Goal: Communication & Community: Ask a question

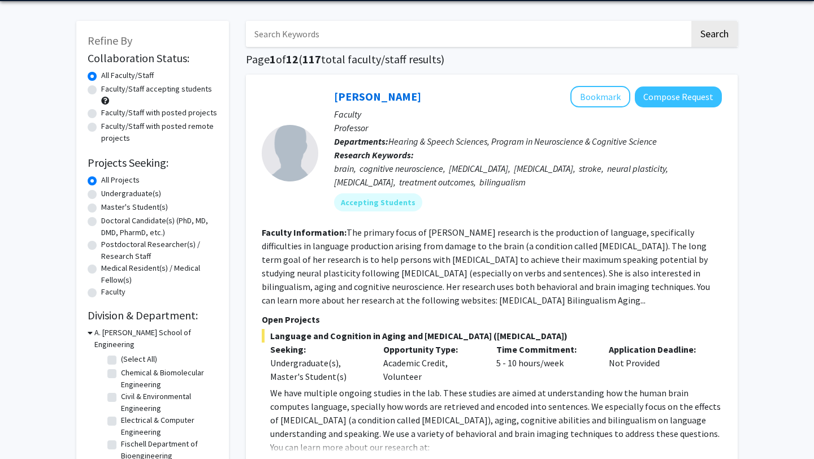
scroll to position [46, 0]
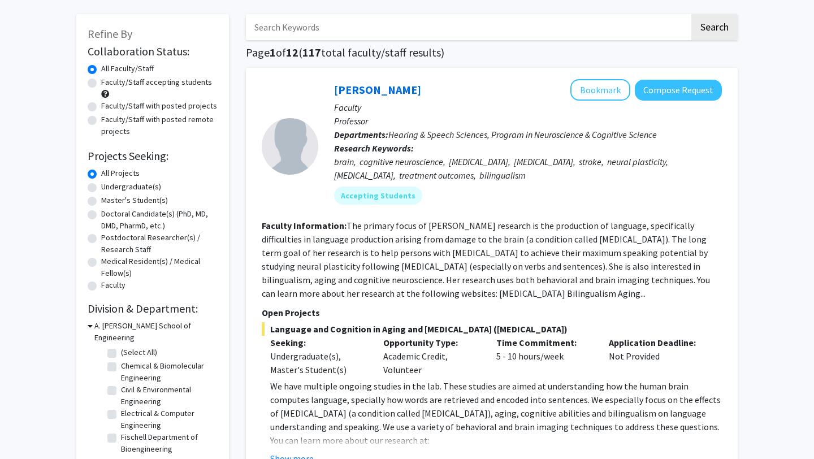
click at [101, 188] on label "Undergraduate(s)" at bounding box center [131, 187] width 60 height 12
click at [101, 188] on input "Undergraduate(s)" at bounding box center [104, 184] width 7 height 7
radio input "true"
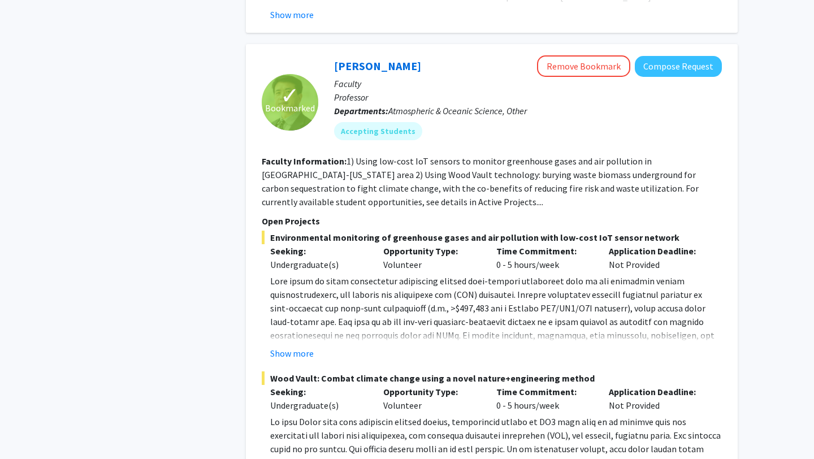
scroll to position [2891, 0]
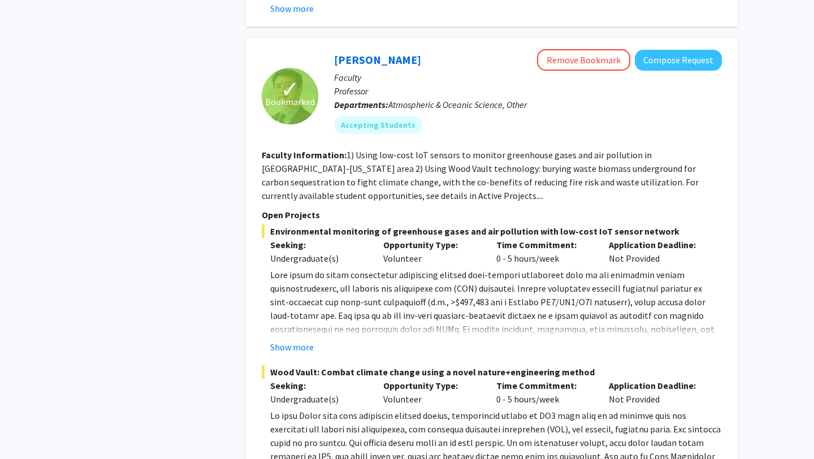
click at [300, 297] on fg-read-more "Show more" at bounding box center [492, 311] width 460 height 86
click at [305, 340] on button "Show more" at bounding box center [292, 347] width 44 height 14
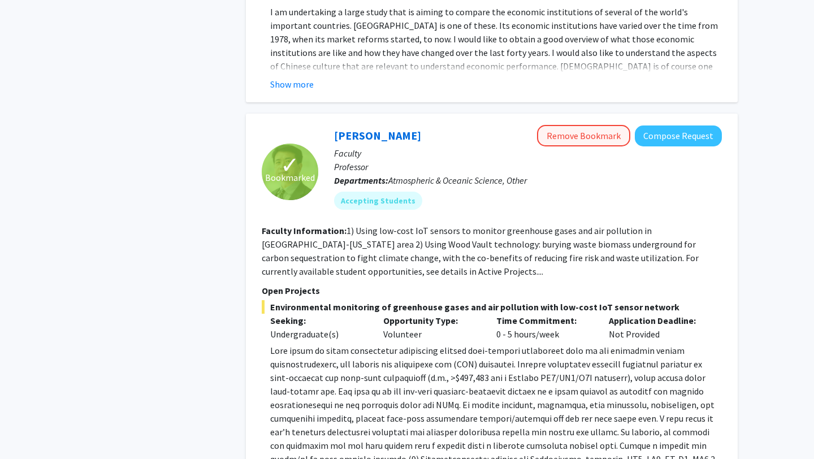
scroll to position [2810, 0]
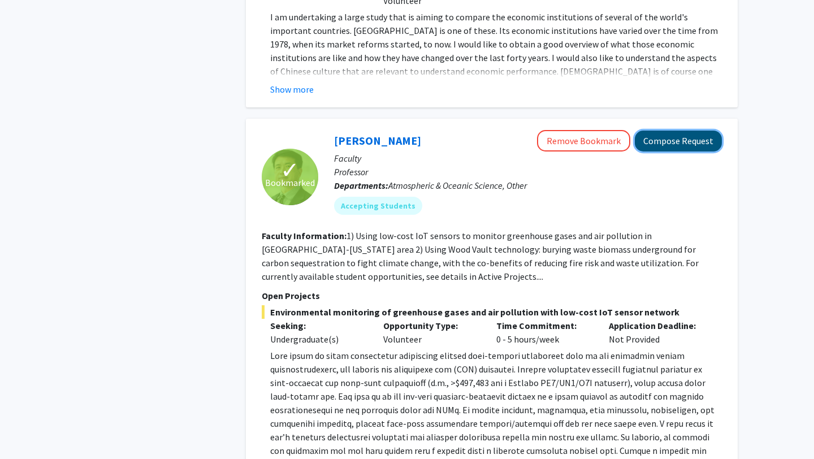
click at [668, 131] on button "Compose Request" at bounding box center [678, 141] width 87 height 21
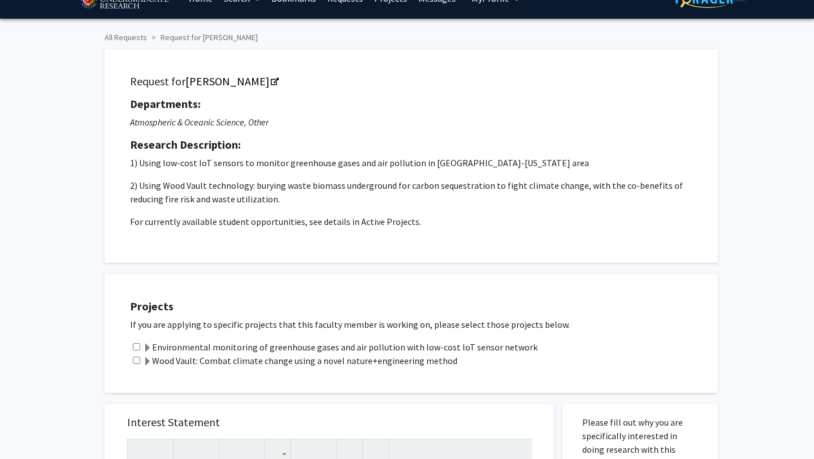
scroll to position [23, 0]
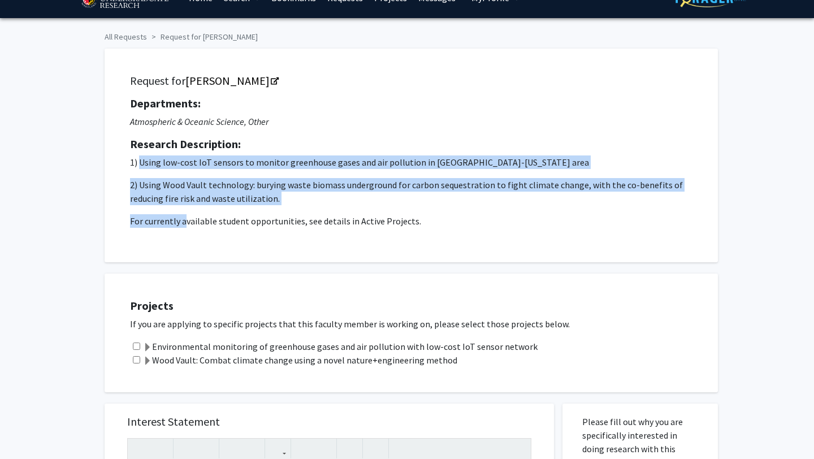
drag, startPoint x: 141, startPoint y: 162, endPoint x: 185, endPoint y: 219, distance: 71.8
click at [185, 219] on p "1) Using low-cost IoT sensors to monitor greenhouse gases and air pollution in …" at bounding box center [411, 191] width 563 height 72
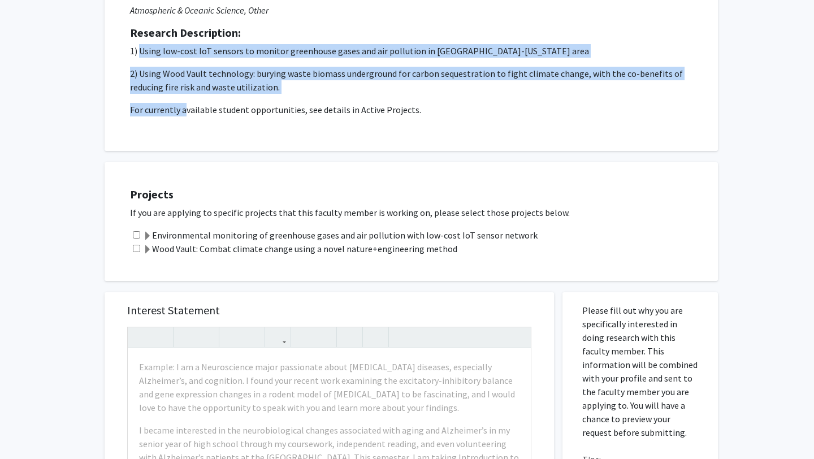
scroll to position [153, 0]
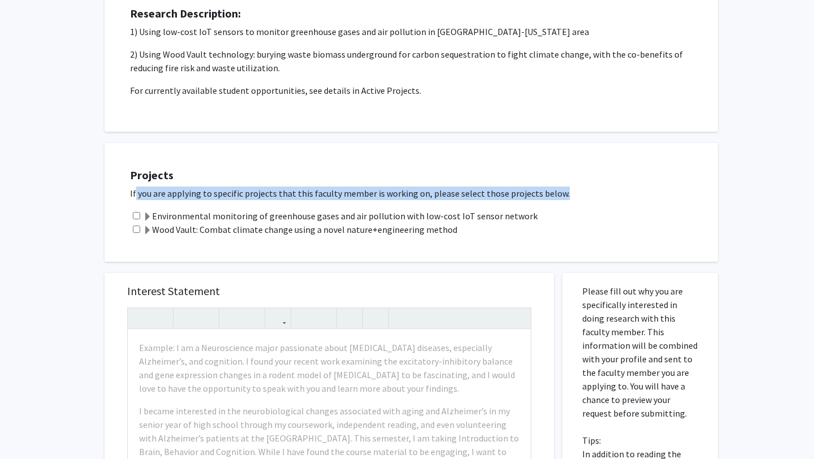
drag, startPoint x: 131, startPoint y: 198, endPoint x: 453, endPoint y: 204, distance: 322.3
click at [453, 204] on div "Projects If you are applying to specific projects that this faculty member is w…" at bounding box center [418, 202] width 599 height 90
click at [136, 218] on input "checkbox" at bounding box center [136, 215] width 7 height 7
checkbox input "true"
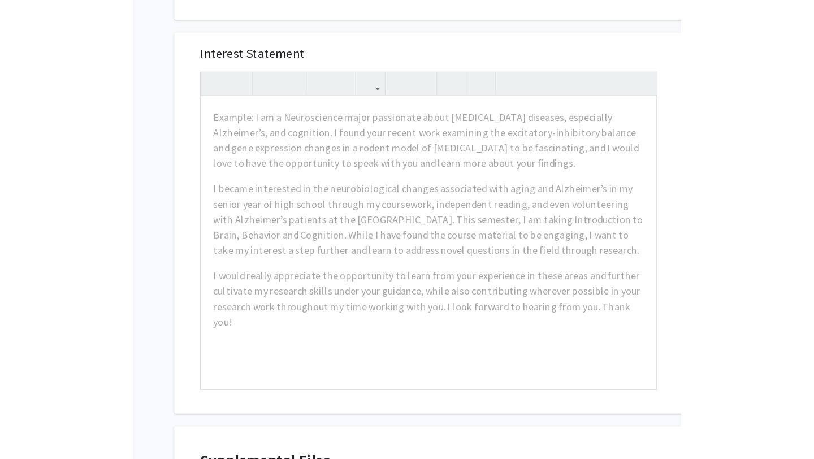
scroll to position [393, 0]
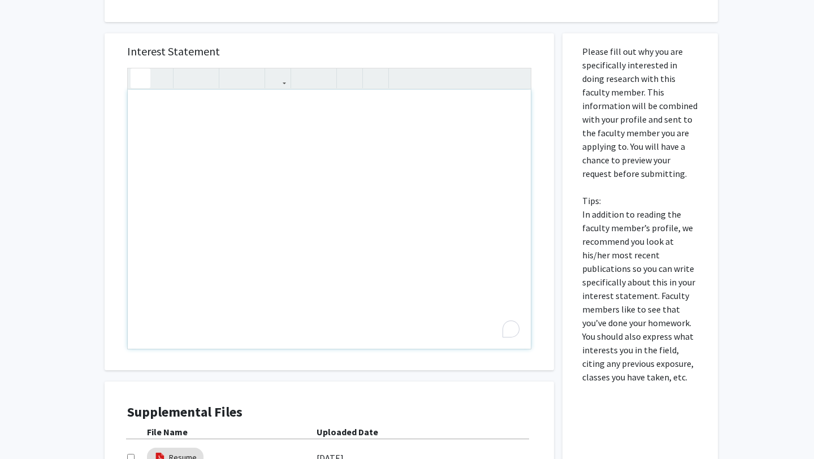
click at [140, 76] on icon "button" at bounding box center [141, 78] width 10 height 19
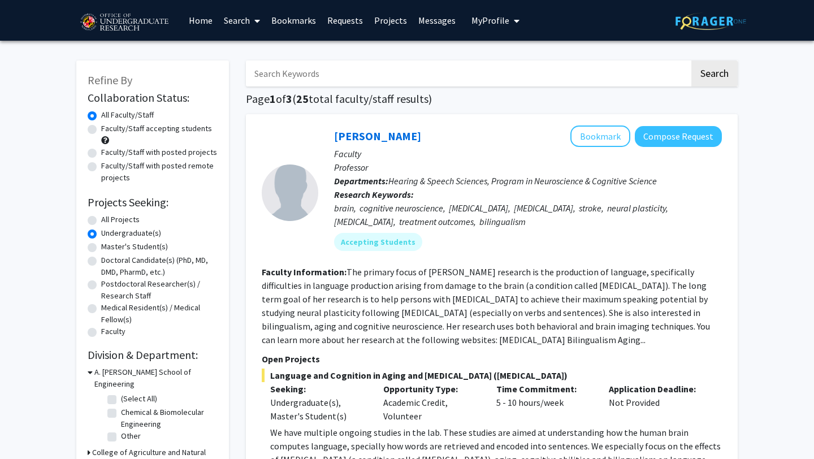
click at [295, 22] on link "Bookmarks" at bounding box center [294, 21] width 56 height 40
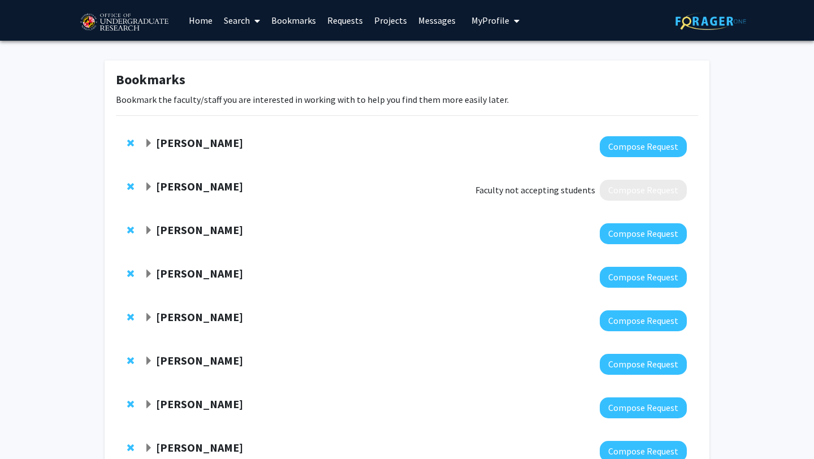
scroll to position [85, 0]
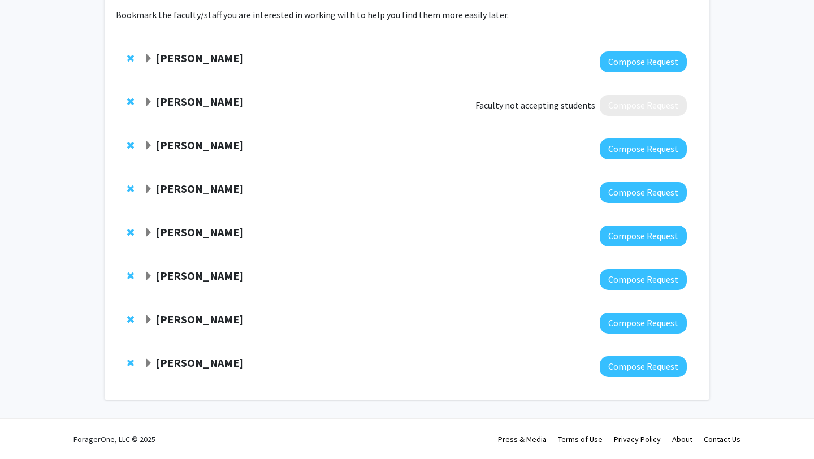
click at [187, 189] on strong "[PERSON_NAME]" at bounding box center [199, 188] width 87 height 14
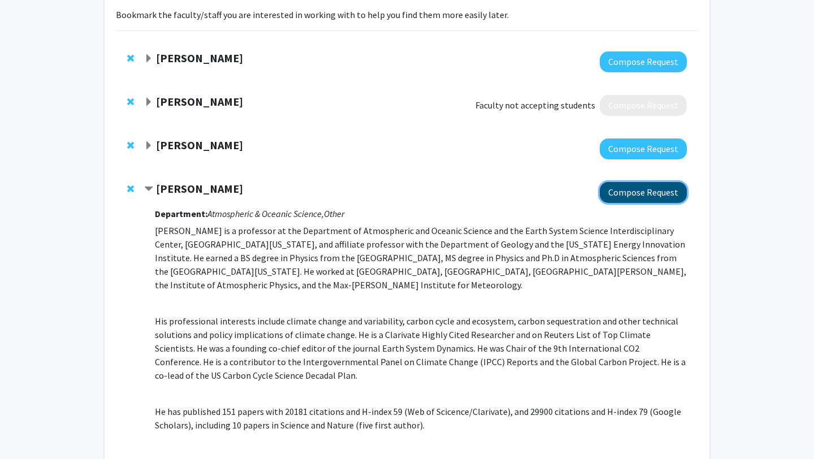
click at [629, 196] on button "Compose Request" at bounding box center [643, 192] width 87 height 21
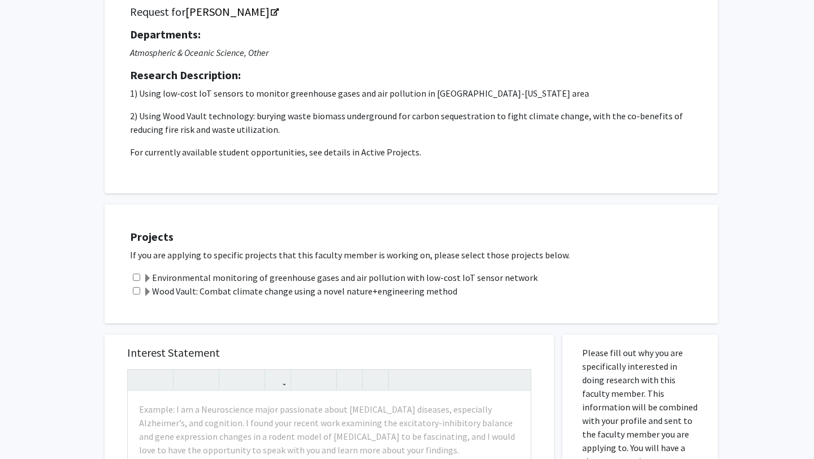
scroll to position [101, 0]
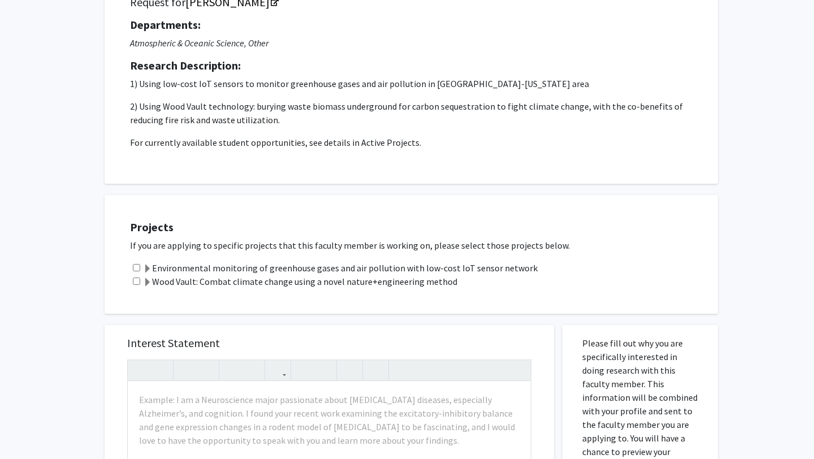
click at [136, 264] on input "checkbox" at bounding box center [136, 267] width 7 height 7
checkbox input "true"
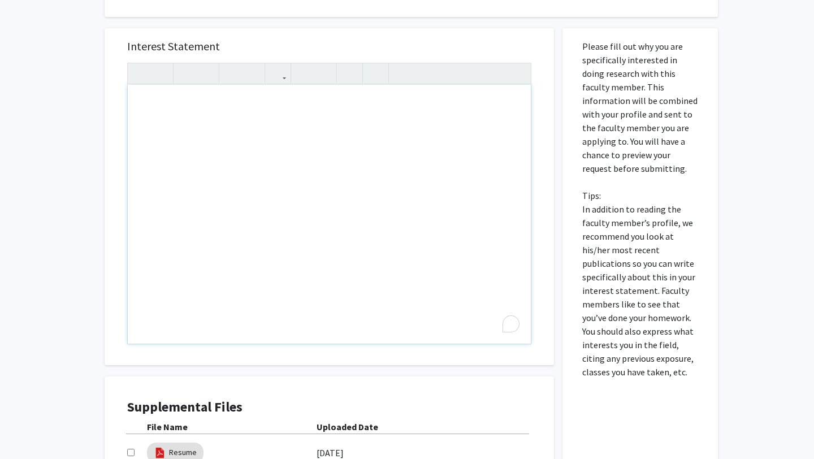
scroll to position [374, 0]
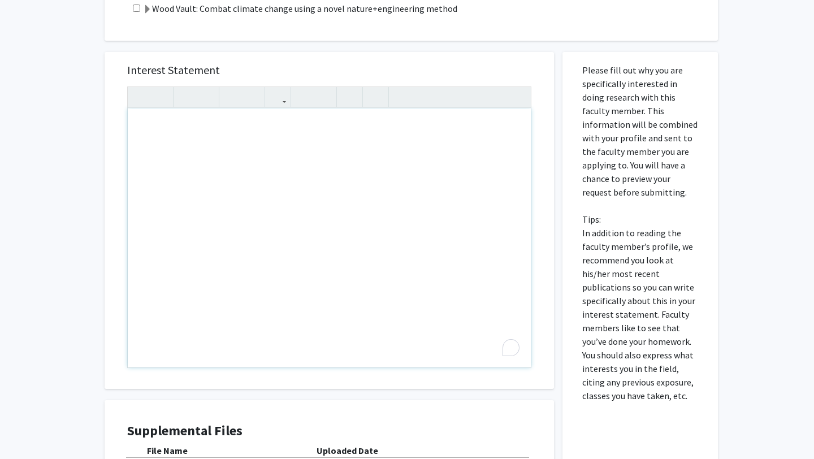
click at [146, 131] on div "To enrich screen reader interactions, please activate Accessibility in Grammarl…" at bounding box center [329, 238] width 403 height 259
drag, startPoint x: 312, startPoint y: 130, endPoint x: 281, endPoint y: 131, distance: 31.1
click at [281, 131] on div "I am a senior undergraduate student majoring in chemistry with" at bounding box center [329, 238] width 403 height 259
click at [395, 128] on div "I am a senior undergraduate student studying in chemistry with" at bounding box center [329, 238] width 403 height 259
click at [313, 128] on div "I am a senior undergraduate student studying in chemistry with a minor in" at bounding box center [329, 238] width 403 height 259
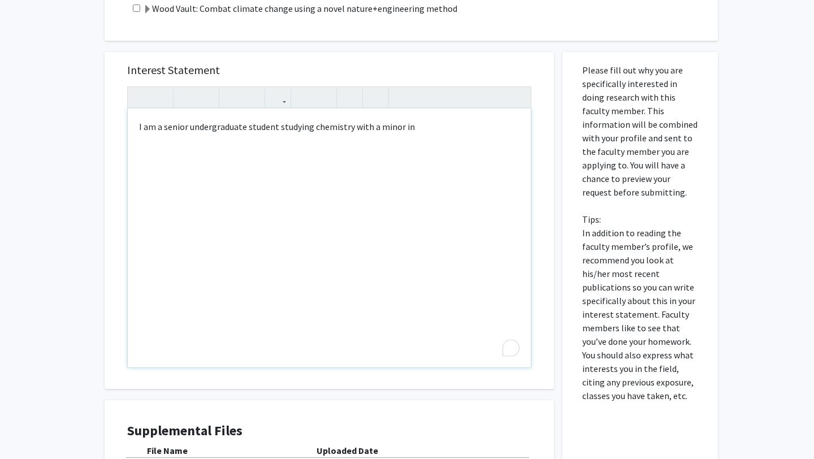
click at [413, 129] on div "I am a senior undergraduate student studying chemistry with a minor in" at bounding box center [329, 238] width 403 height 259
click at [249, 143] on div "I am a senior undergraduate student studying chemistry with a minor in nonprofi…" at bounding box center [329, 238] width 403 height 259
click at [279, 141] on div "I am a senior undergraduate student studying chemistry with a minor in nonprofi…" at bounding box center [329, 238] width 403 height 259
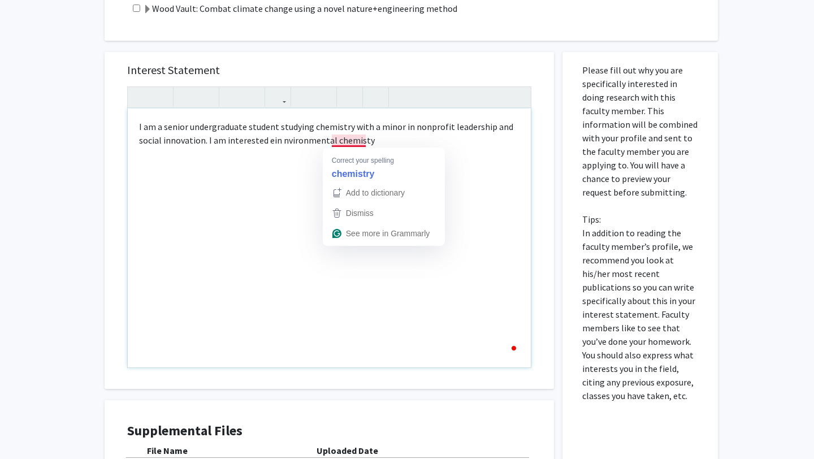
click at [351, 142] on div "I am a senior undergraduate student studying chemistry with a minor in nonprofi…" at bounding box center [329, 238] width 403 height 259
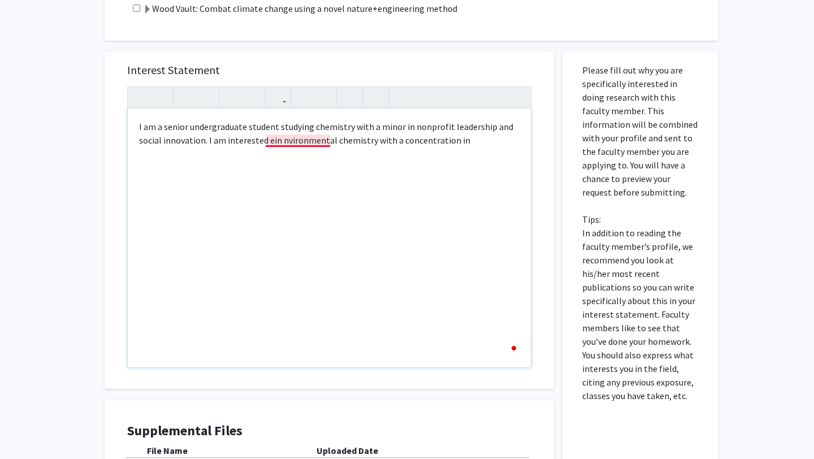
click at [298, 146] on div "I am a senior undergraduate student studying chemistry with a minor in nonprofi…" at bounding box center [329, 238] width 403 height 259
click at [282, 141] on div "I am a senior undergraduate student studying chemistry with a minor in nonprofi…" at bounding box center [329, 238] width 403 height 259
click at [213, 144] on div "I am a senior undergraduate student studying chemistry with a minor in nonprofi…" at bounding box center [329, 238] width 403 height 259
drag, startPoint x: 331, startPoint y: 142, endPoint x: 392, endPoint y: 142, distance: 61.1
click at [392, 142] on div "I am a senior undergraduate student studying chemistry with a minor in nonprofi…" at bounding box center [329, 238] width 403 height 259
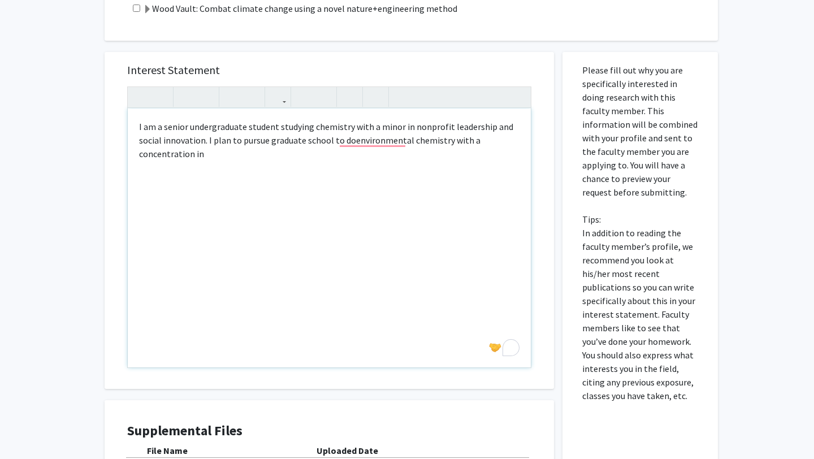
drag, startPoint x: 207, startPoint y: 141, endPoint x: 213, endPoint y: 166, distance: 25.4
click at [213, 165] on div "I am a senior undergraduate student studying chemistry with a minor in nonprofi…" at bounding box center [329, 238] width 403 height 259
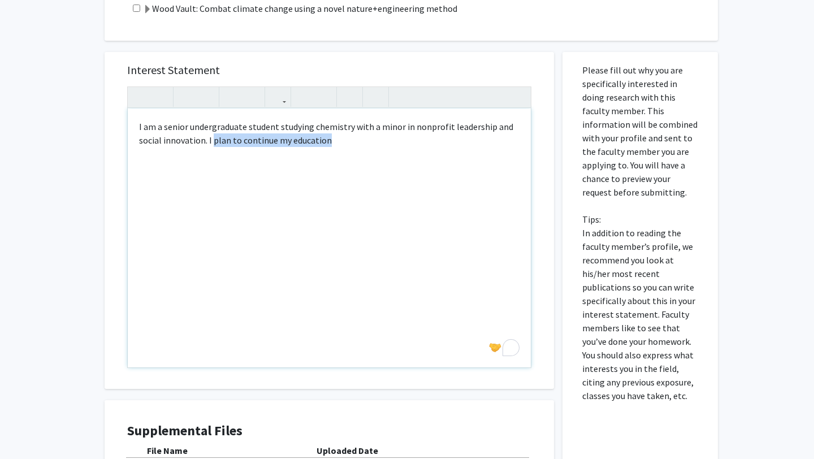
drag, startPoint x: 212, startPoint y: 142, endPoint x: 382, endPoint y: 149, distance: 170.3
click at [382, 149] on div "I am a senior undergraduate student studying chemistry with a minor in nonprofi…" at bounding box center [329, 238] width 403 height 259
click at [397, 139] on div "I am a senior undergraduate student studying chemistry with a minor in nonprofi…" at bounding box center [329, 238] width 403 height 259
click at [485, 145] on div "I am a senior undergraduate student studying chemistry with a minor in nonprofi…" at bounding box center [329, 238] width 403 height 259
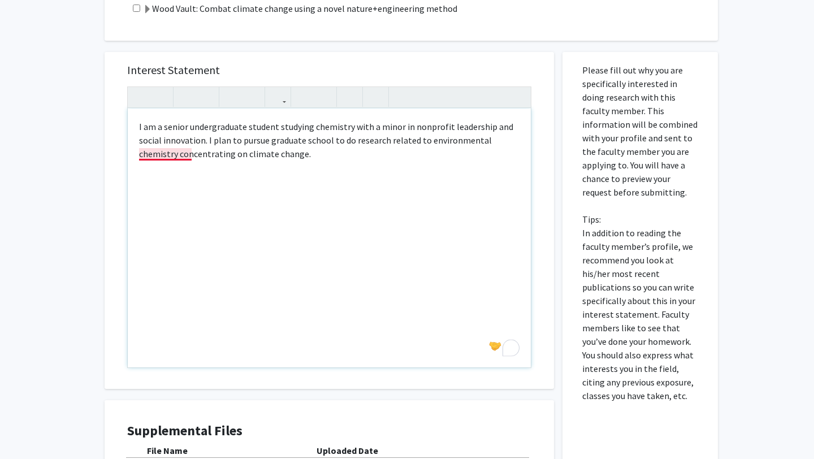
click at [178, 155] on div "I am a senior undergraduate student studying chemistry with a minor in nonprofi…" at bounding box center [329, 238] width 403 height 259
click at [304, 155] on div "I am a senior undergraduate student studying chemistry with a minor in nonprofi…" at bounding box center [329, 238] width 403 height 259
click at [307, 153] on div "I am a senior undergraduate student studying chemistry with a minor in nonprofi…" at bounding box center [329, 238] width 403 height 259
click at [414, 155] on div "I am a senior undergraduate student studying chemistry with a minor in nonprofi…" at bounding box center [329, 238] width 403 height 259
click at [436, 157] on div "I am a senior undergraduate student studying chemistry with a minor in nonprofi…" at bounding box center [329, 238] width 403 height 259
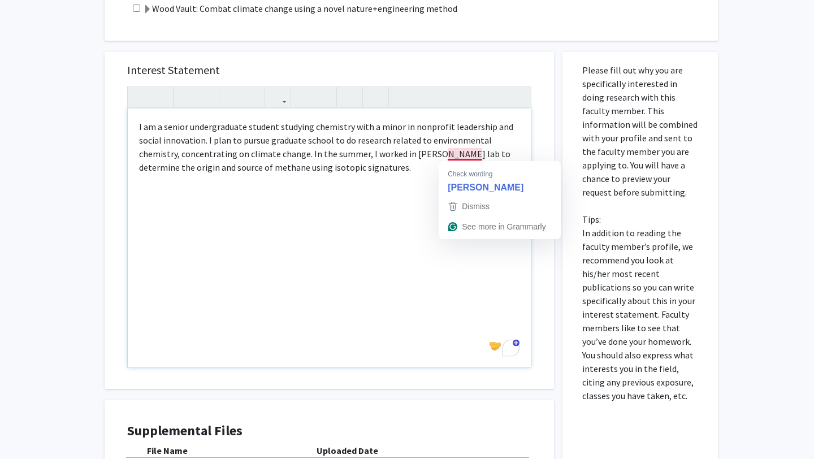
click at [469, 156] on div "I am a senior undergraduate student studying chemistry with a minor in nonprofi…" at bounding box center [329, 238] width 403 height 259
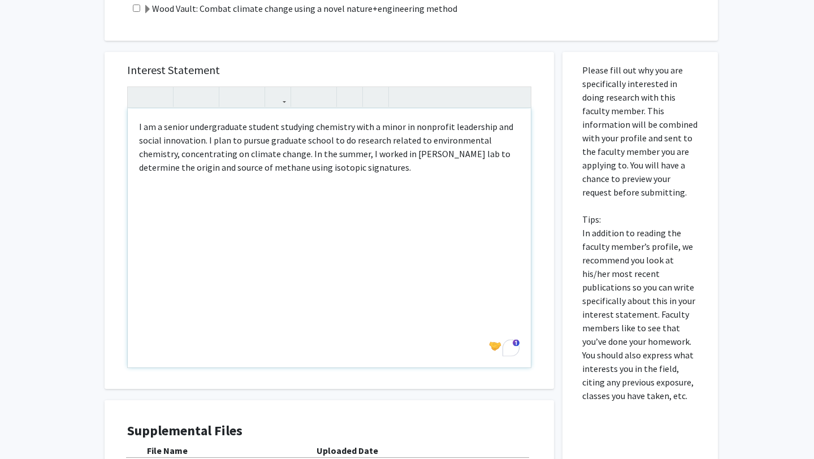
click at [409, 169] on div "I am a senior undergraduate student studying chemistry with a minor in nonprofi…" at bounding box center [329, 238] width 403 height 259
click at [189, 185] on p "I am a senior undergraduate student studying chemistry with a minor in nonprofi…" at bounding box center [329, 154] width 380 height 68
click at [249, 187] on p "I am a senior undergraduate student studying chemistry with a minor in nonprofi…" at bounding box center [329, 154] width 380 height 68
drag, startPoint x: 440, startPoint y: 171, endPoint x: 496, endPoint y: 169, distance: 56.0
click at [497, 169] on p "I am a senior undergraduate student studying chemistry with a minor in nonprofi…" at bounding box center [329, 154] width 380 height 68
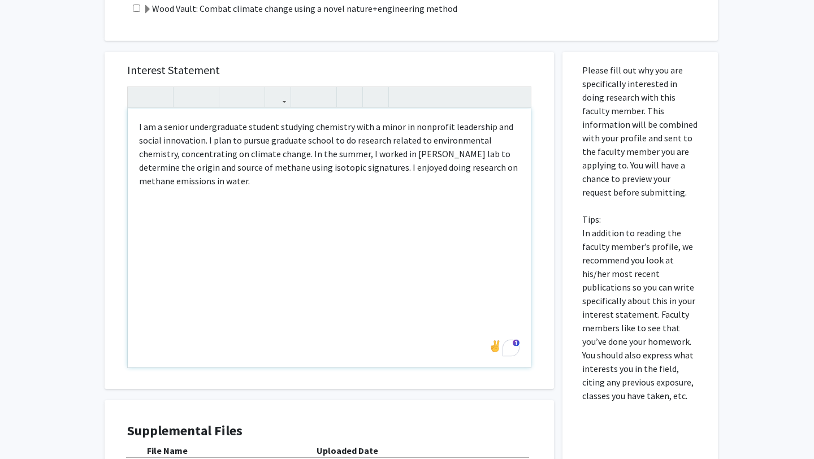
click at [253, 183] on p "I am a senior undergraduate student studying chemistry with a minor in nonprofi…" at bounding box center [329, 154] width 380 height 68
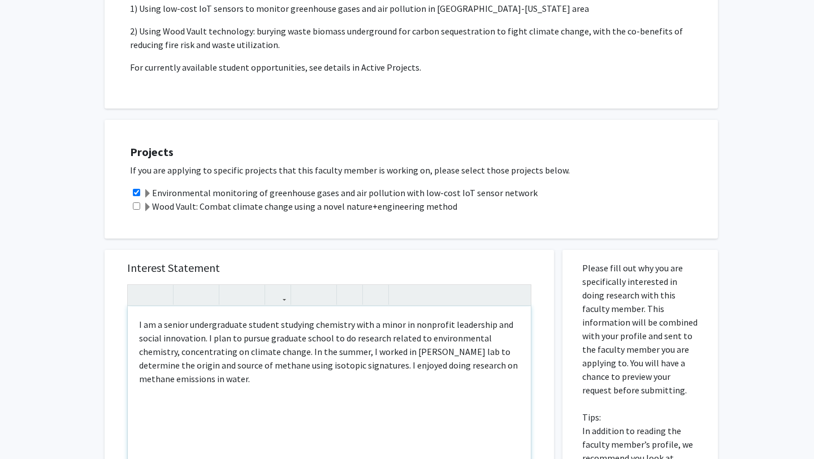
scroll to position [179, 0]
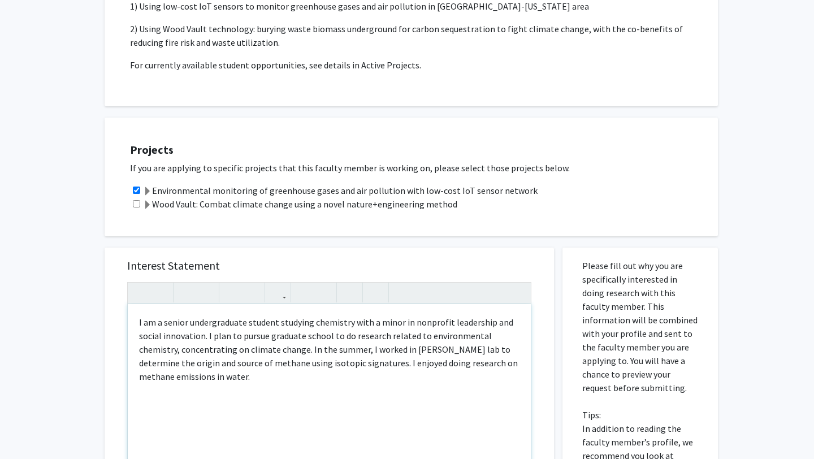
click at [248, 379] on p "I am a senior undergraduate student studying chemistry with a minor in nonprofi…" at bounding box center [329, 349] width 380 height 68
click at [301, 375] on p "I am a senior undergraduate student studying chemistry with a minor in nonprofi…" at bounding box center [329, 349] width 380 height 68
drag, startPoint x: 318, startPoint y: 378, endPoint x: 354, endPoint y: 378, distance: 36.7
click at [354, 378] on p "I am a senior undergraduate student studying chemistry with a minor in nonprofi…" at bounding box center [329, 349] width 380 height 68
click at [225, 380] on p "I am a senior undergraduate student studying chemistry with a minor in nonprofi…" at bounding box center [329, 349] width 380 height 68
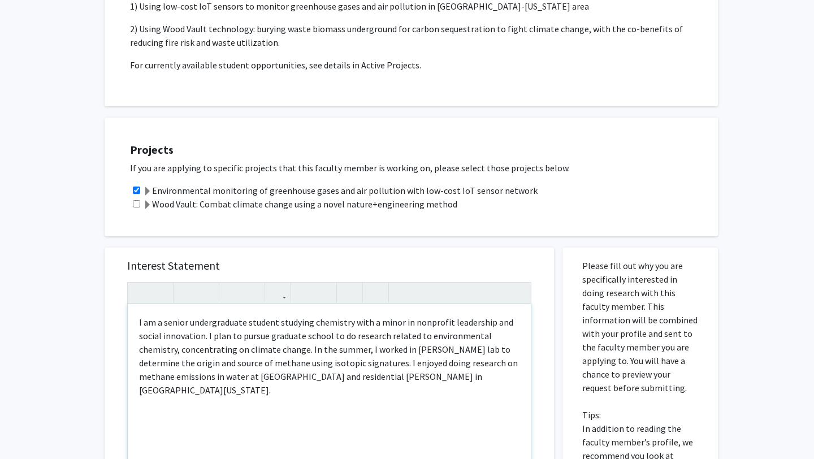
click at [482, 379] on p "I am a senior undergraduate student studying chemistry with a minor in nonprofi…" at bounding box center [329, 355] width 380 height 81
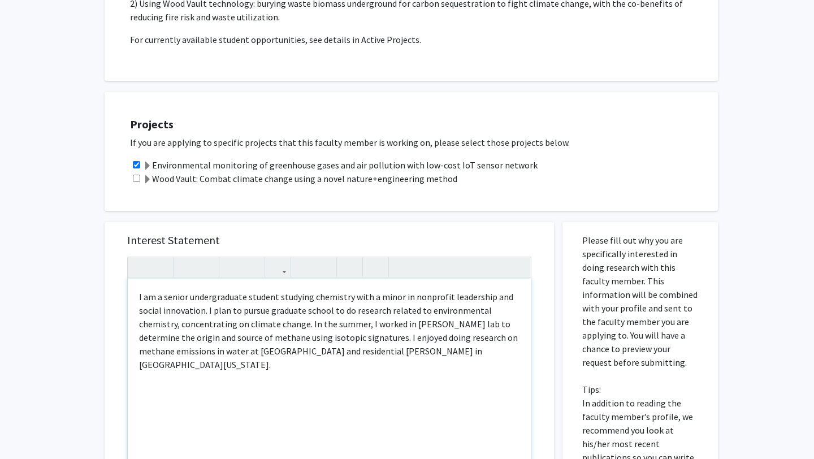
scroll to position [205, 0]
click at [126, 377] on div "Interest Statement <p>I am a senior undergraduate student studying chemistry wi…" at bounding box center [329, 390] width 427 height 337
click at [141, 380] on p "To enrich screen reader interactions, please activate Accessibility in Grammarl…" at bounding box center [329, 387] width 380 height 14
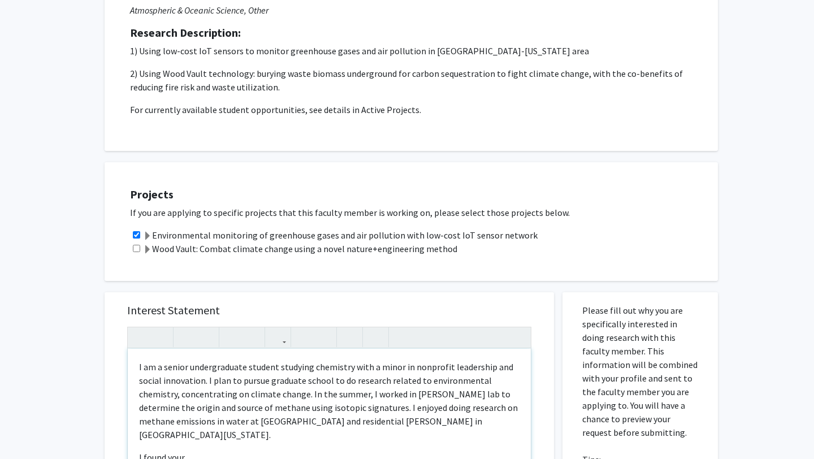
scroll to position [188, 0]
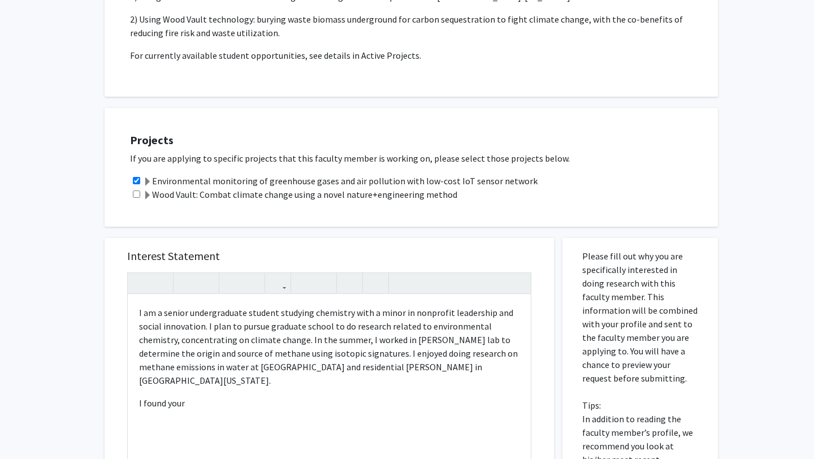
click at [149, 183] on span at bounding box center [147, 182] width 9 height 9
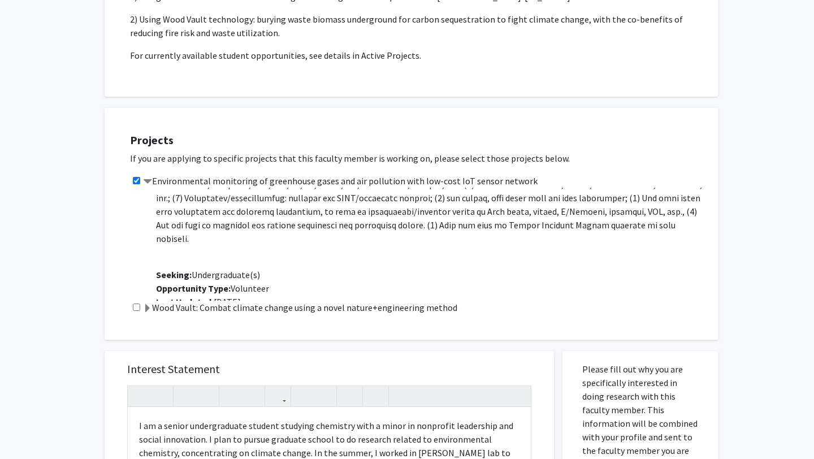
scroll to position [122, 0]
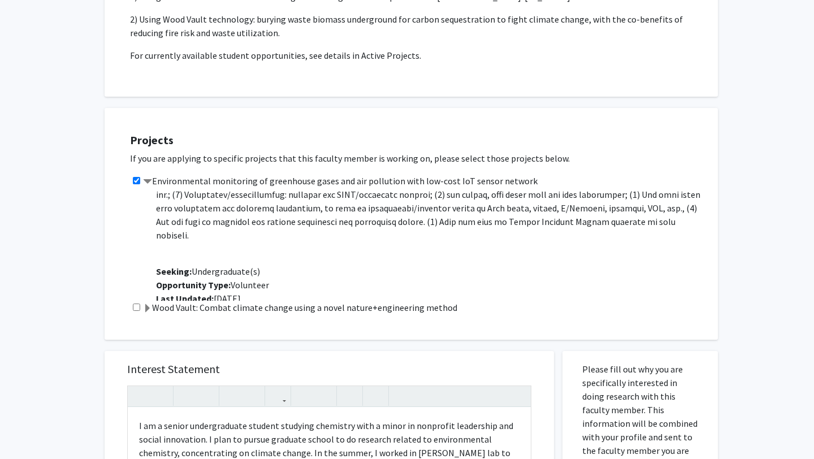
click at [149, 308] on span at bounding box center [147, 308] width 9 height 9
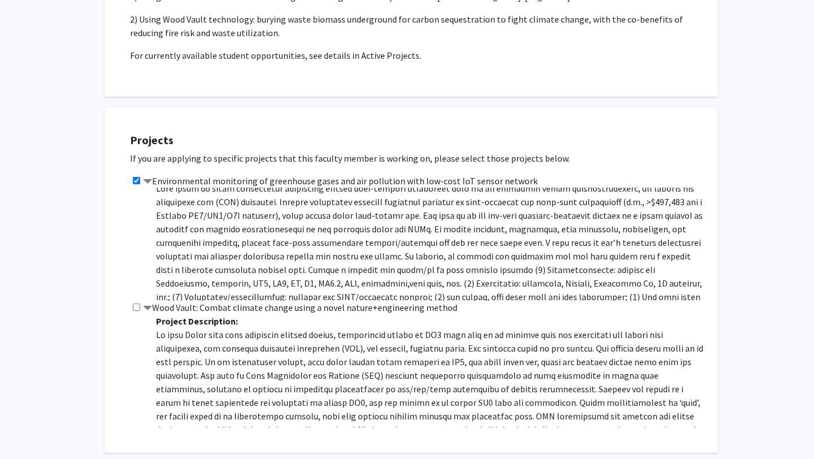
scroll to position [0, 0]
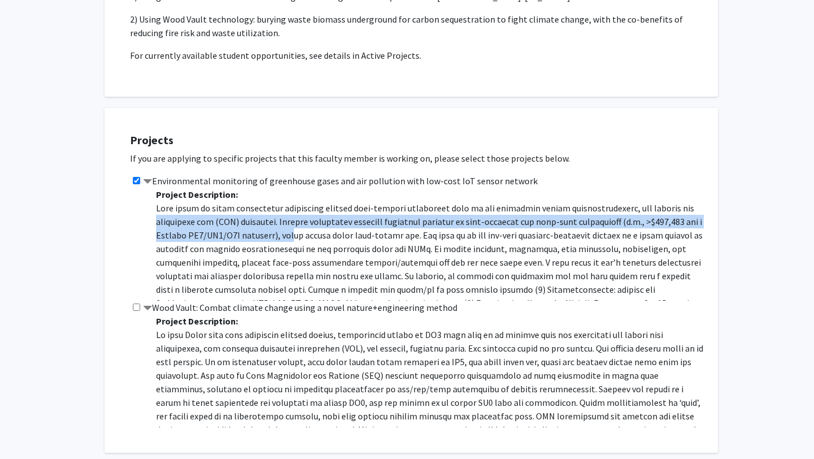
drag, startPoint x: 150, startPoint y: 217, endPoint x: 292, endPoint y: 242, distance: 144.2
click at [292, 242] on div "Project Description: Seeking: Undergraduate(s) Opportunity Type: Volunteer Last…" at bounding box center [427, 244] width 560 height 113
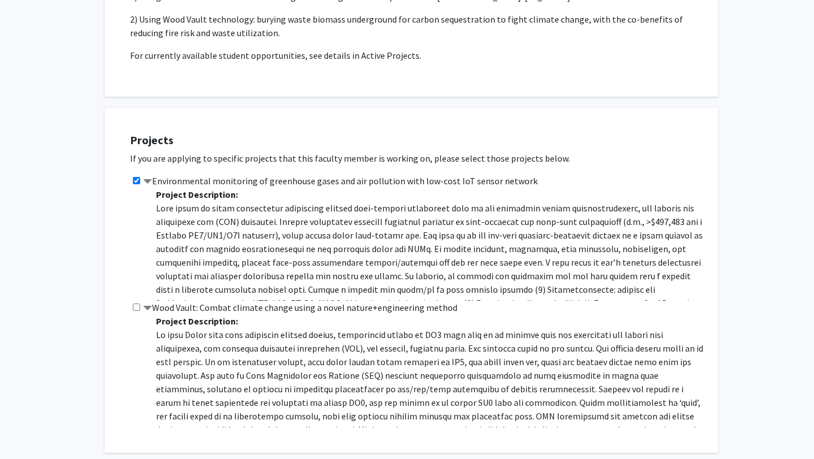
click at [305, 243] on p at bounding box center [431, 282] width 551 height 163
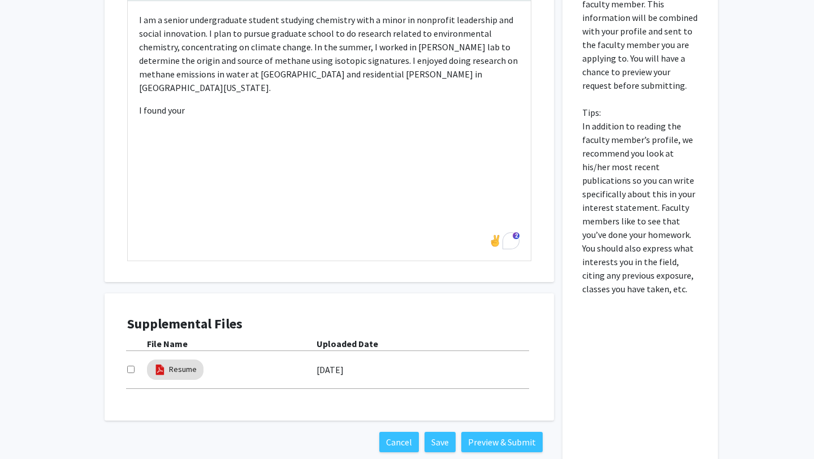
scroll to position [609, 0]
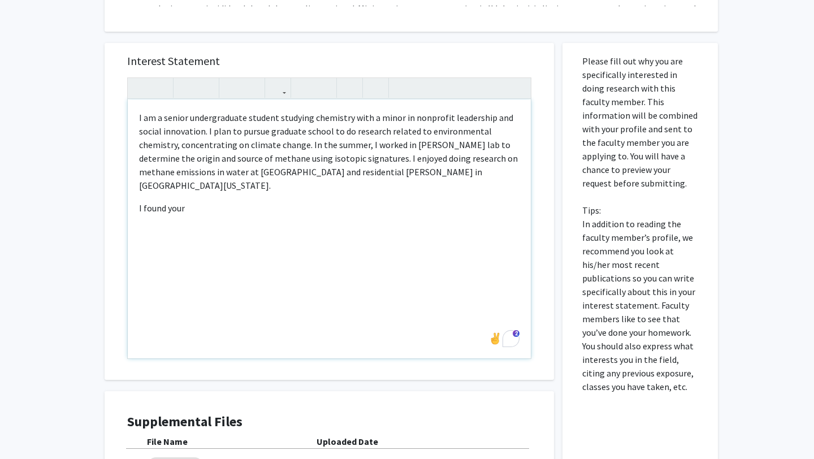
click at [195, 201] on p "I found your" at bounding box center [329, 208] width 380 height 14
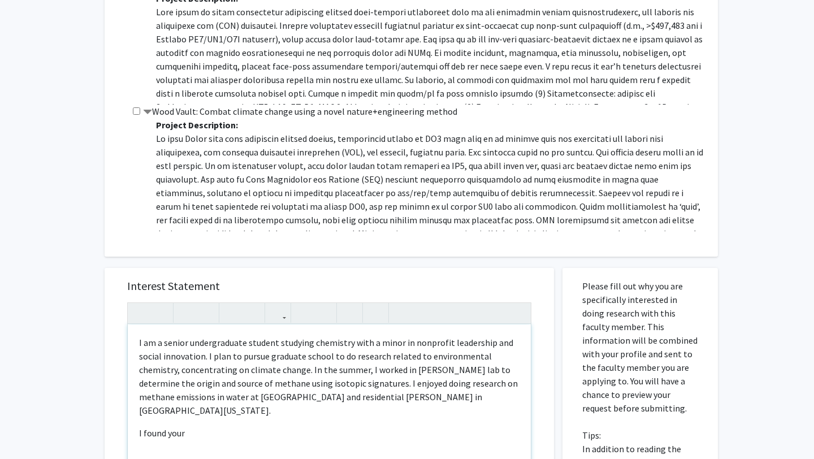
scroll to position [383, 0]
type textarea "<p>I am a senior undergraduate student studying chemistry with a minor in nonpr…"
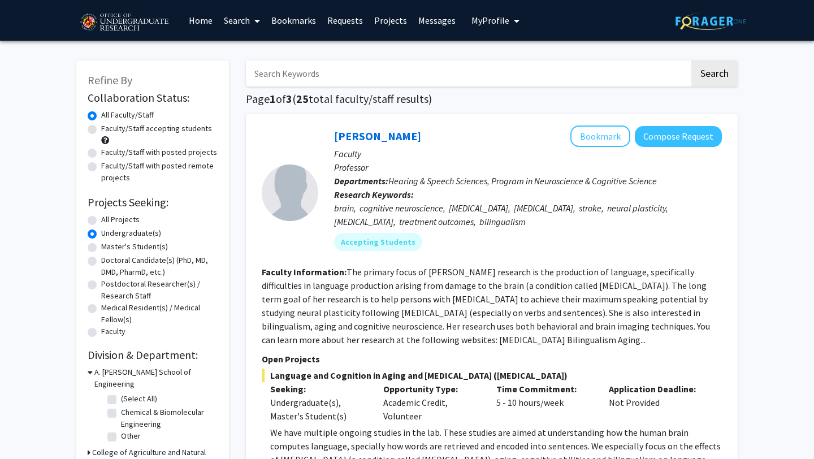
click at [300, 22] on link "Bookmarks" at bounding box center [294, 21] width 56 height 40
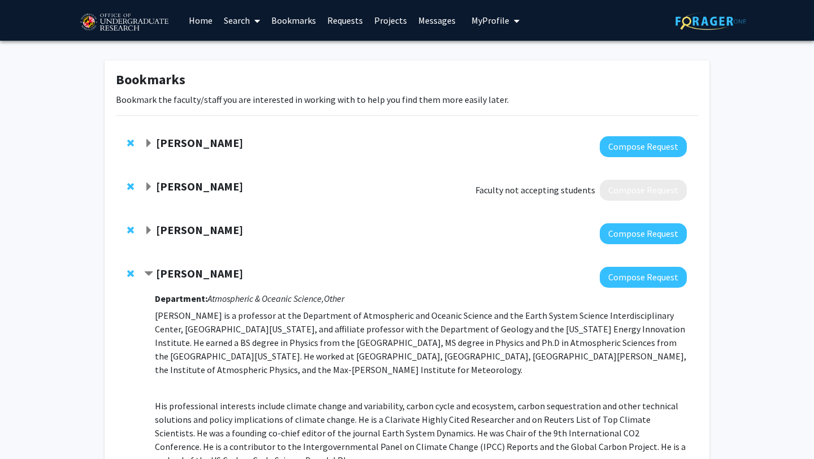
click at [152, 276] on span "Contract Ning Zeng Bookmark" at bounding box center [148, 274] width 9 height 9
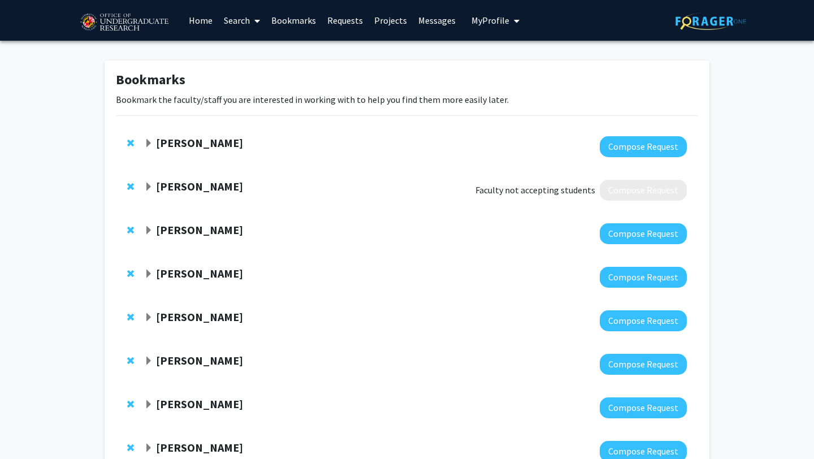
click at [153, 228] on div "[PERSON_NAME]" at bounding box center [266, 230] width 244 height 14
